Goal: Contribute content

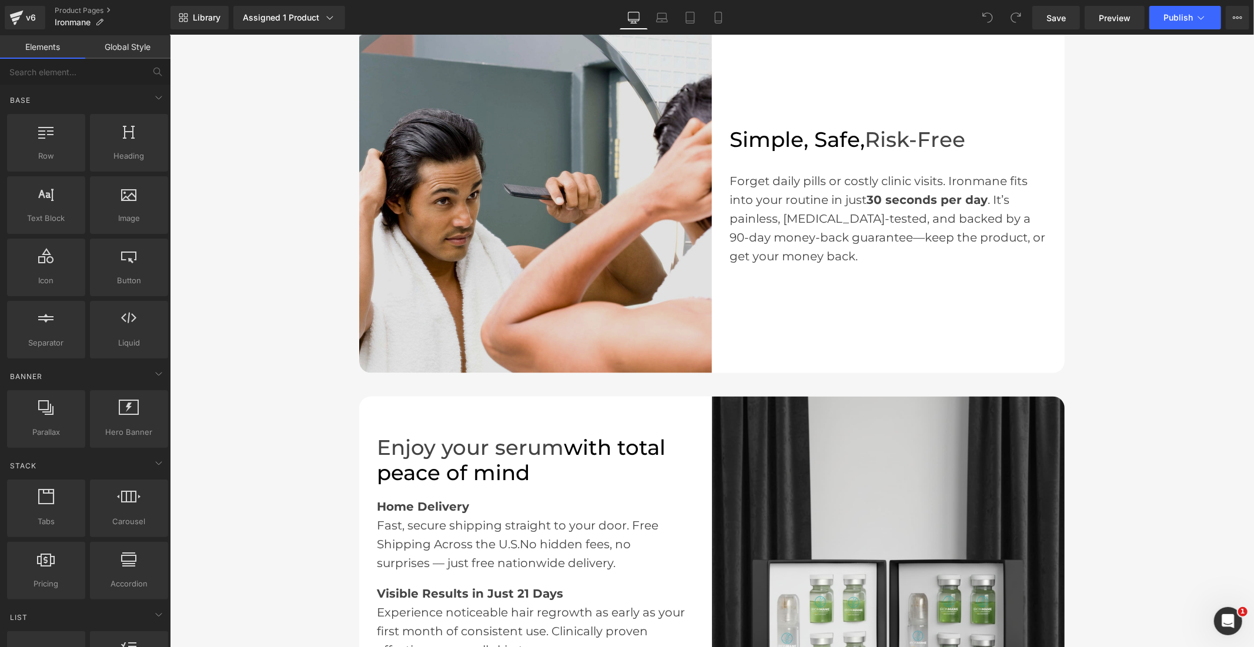
scroll to position [1437, 0]
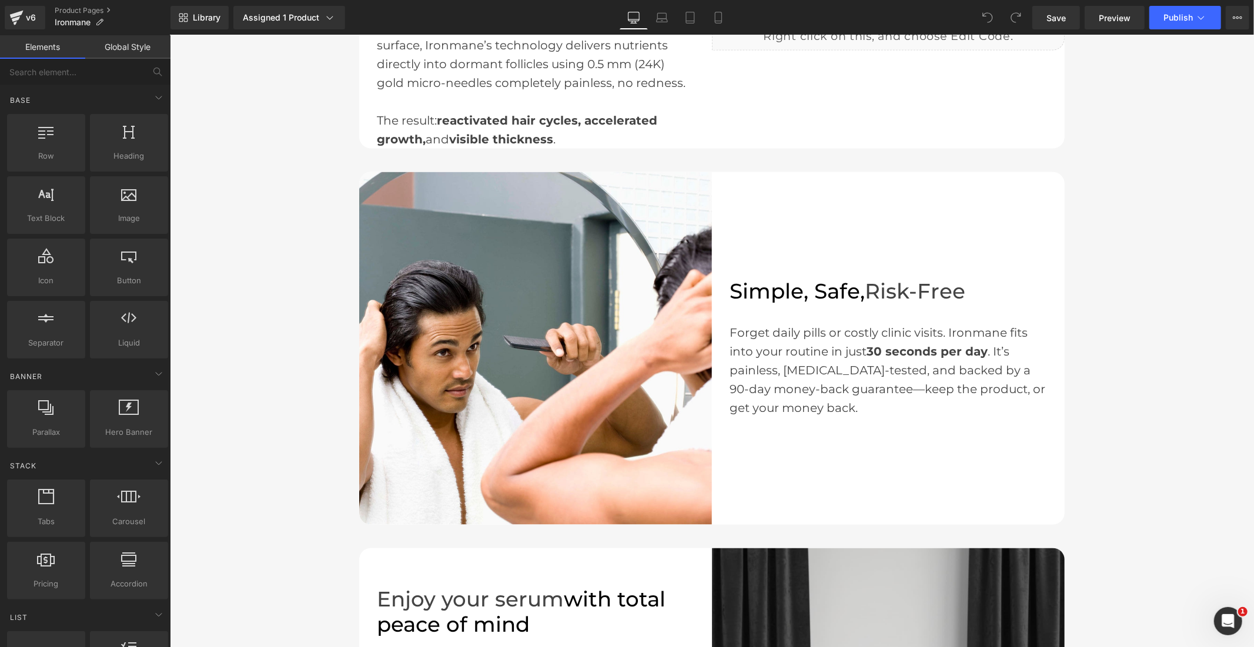
click at [601, 353] on img at bounding box center [535, 348] width 353 height 353
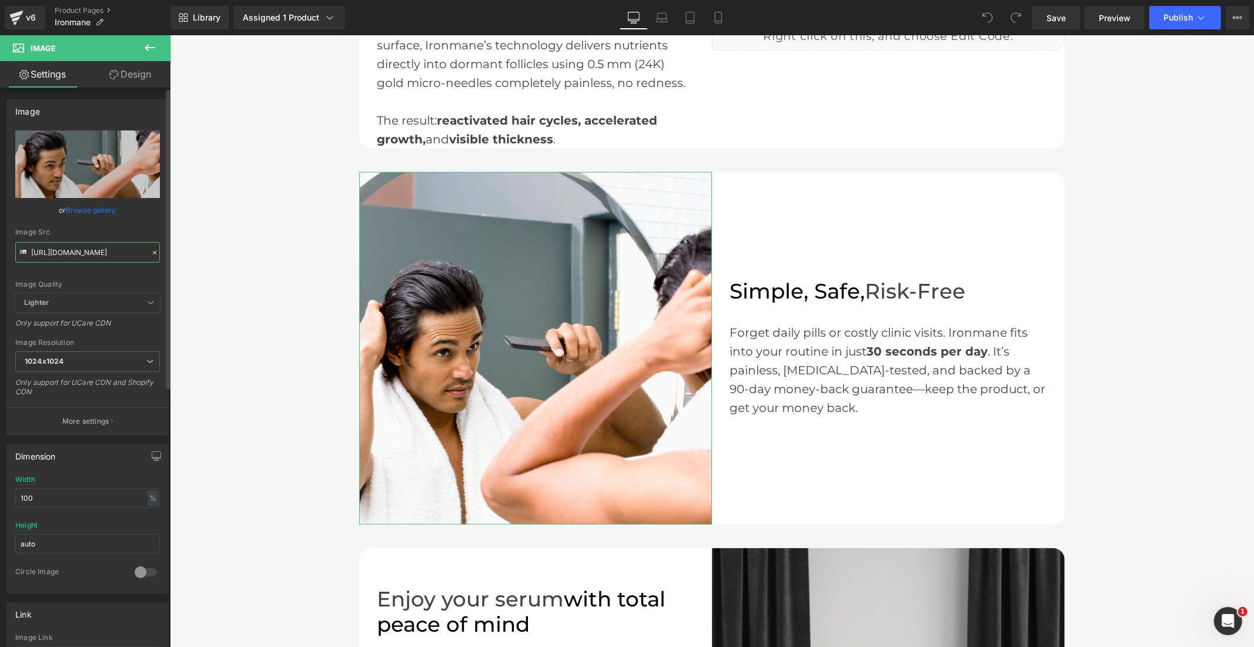
click at [93, 255] on input "[URL][DOMAIN_NAME]" at bounding box center [87, 252] width 145 height 21
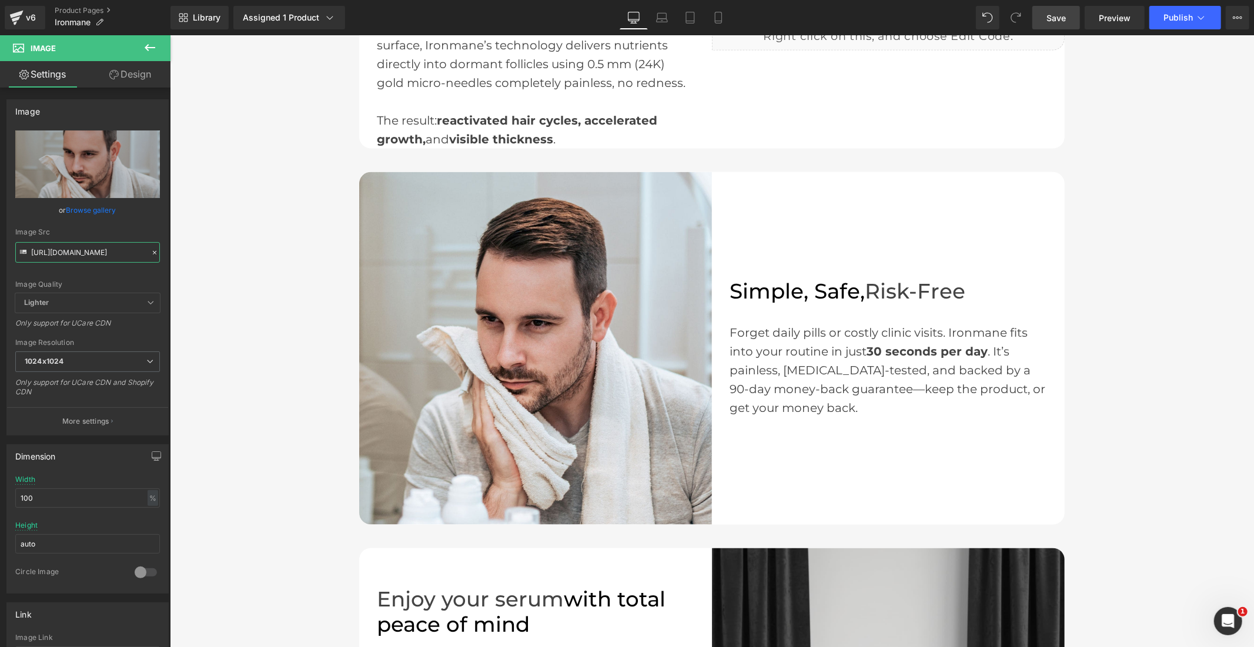
type input "[URL][DOMAIN_NAME]"
click at [1053, 25] on link "Save" at bounding box center [1056, 18] width 48 height 24
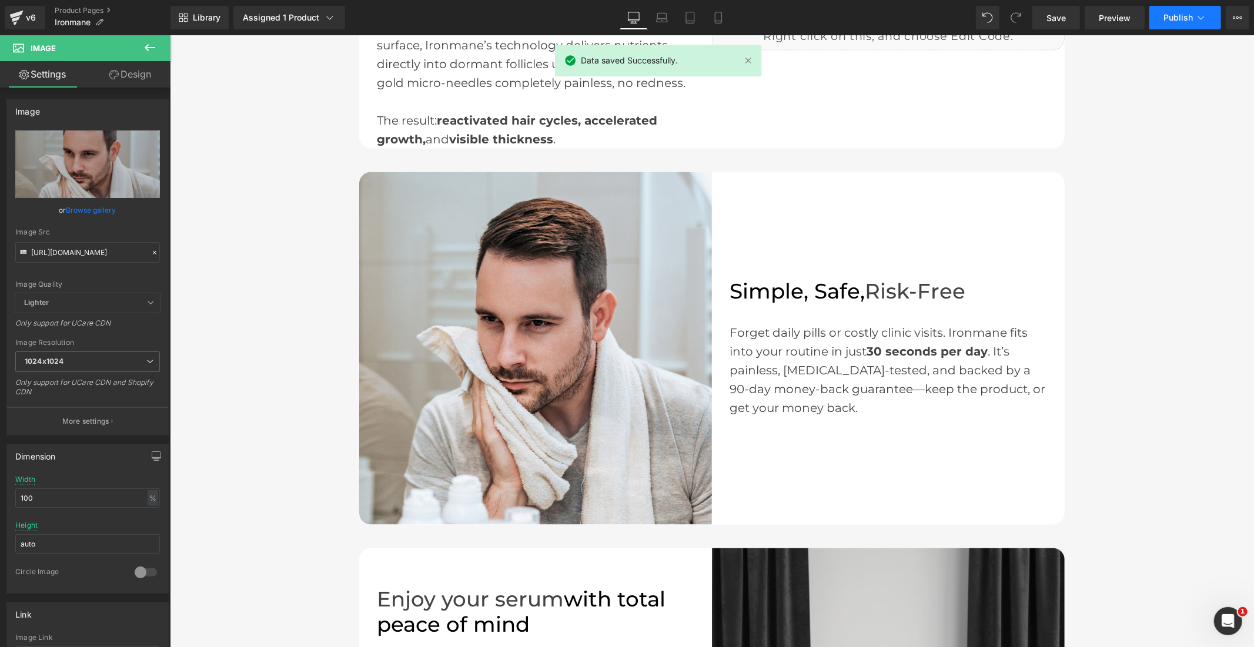
click at [1158, 6] on button "Publish" at bounding box center [1185, 18] width 72 height 24
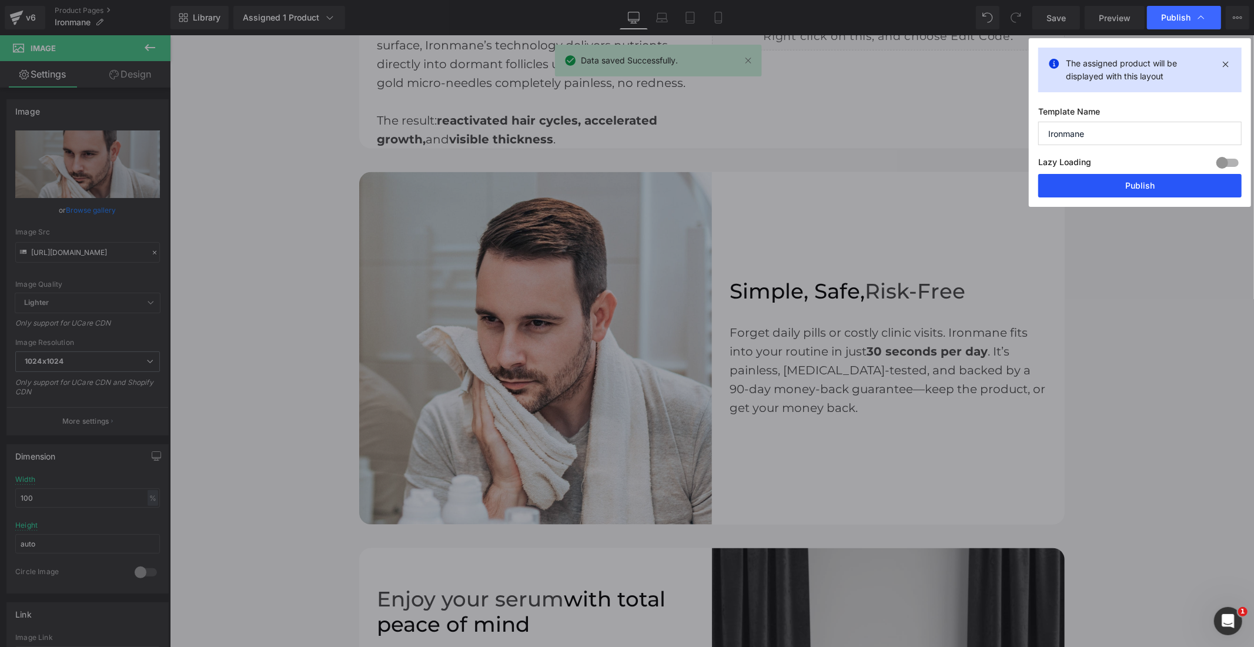
click at [1153, 180] on button "Publish" at bounding box center [1139, 186] width 203 height 24
